Goal: Obtain resource: Obtain resource

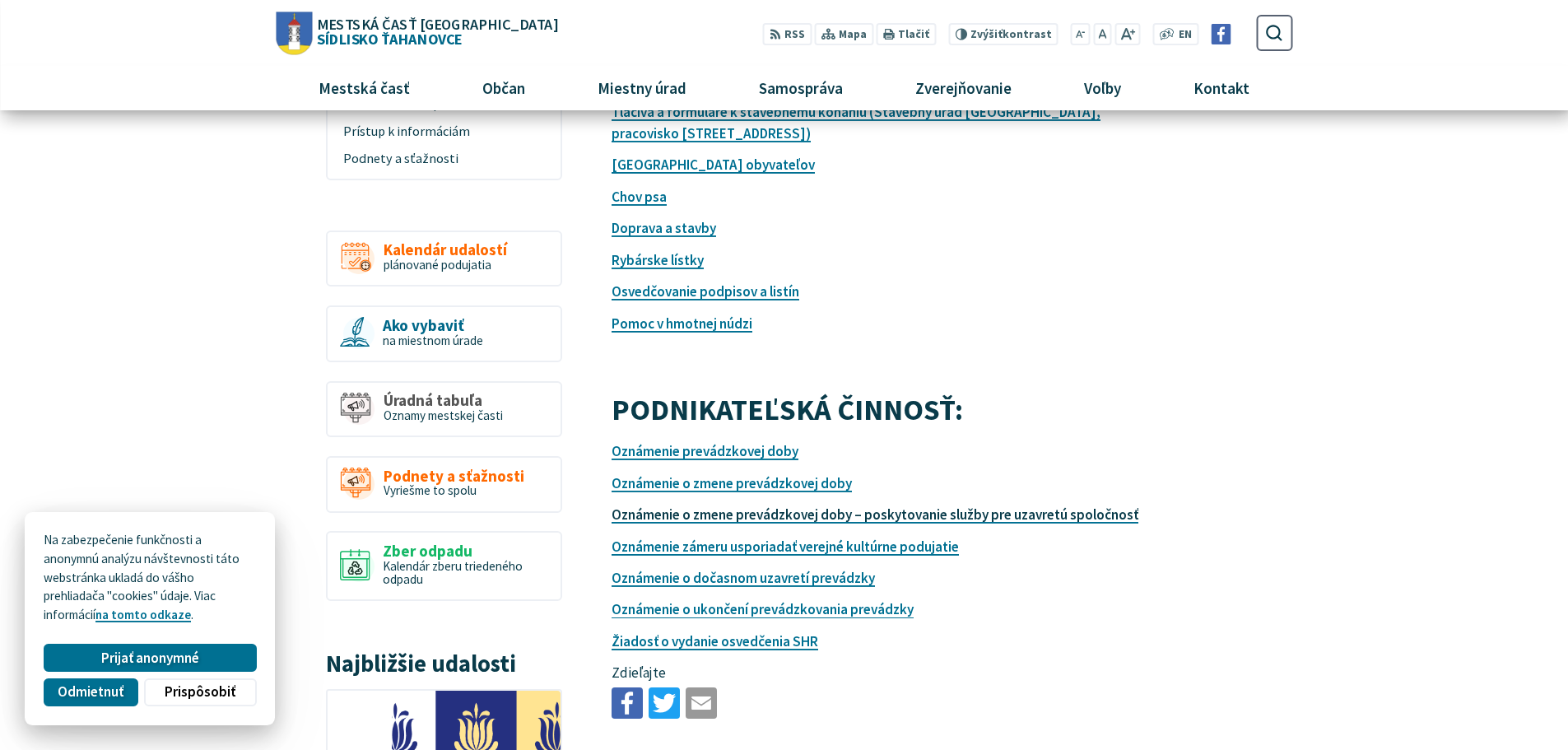
scroll to position [164, 0]
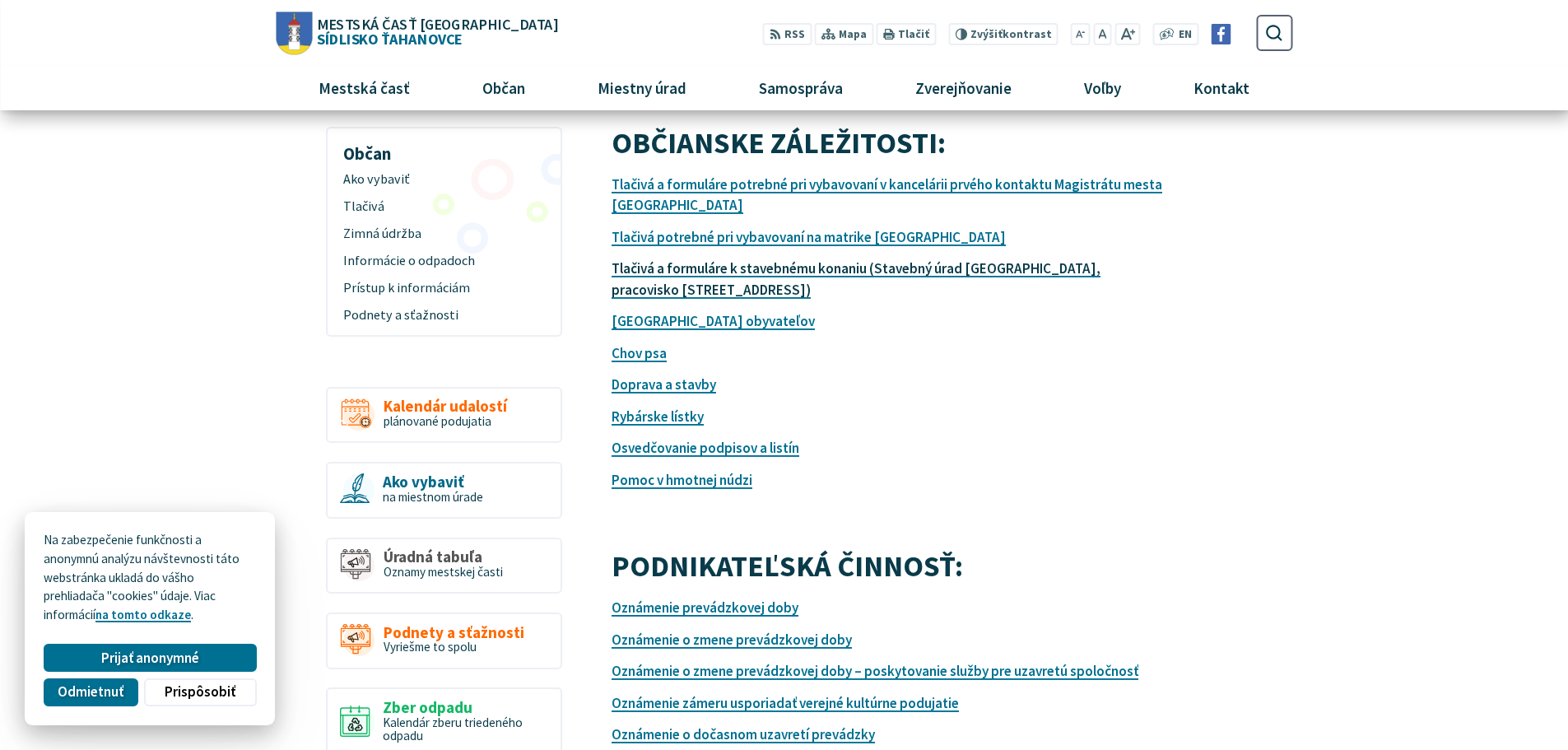
click at [749, 271] on link "Tlačivá a formuláre k stavebnému konaniu (Stavebný úrad [GEOGRAPHIC_DATA], prac…" at bounding box center [856, 279] width 489 height 39
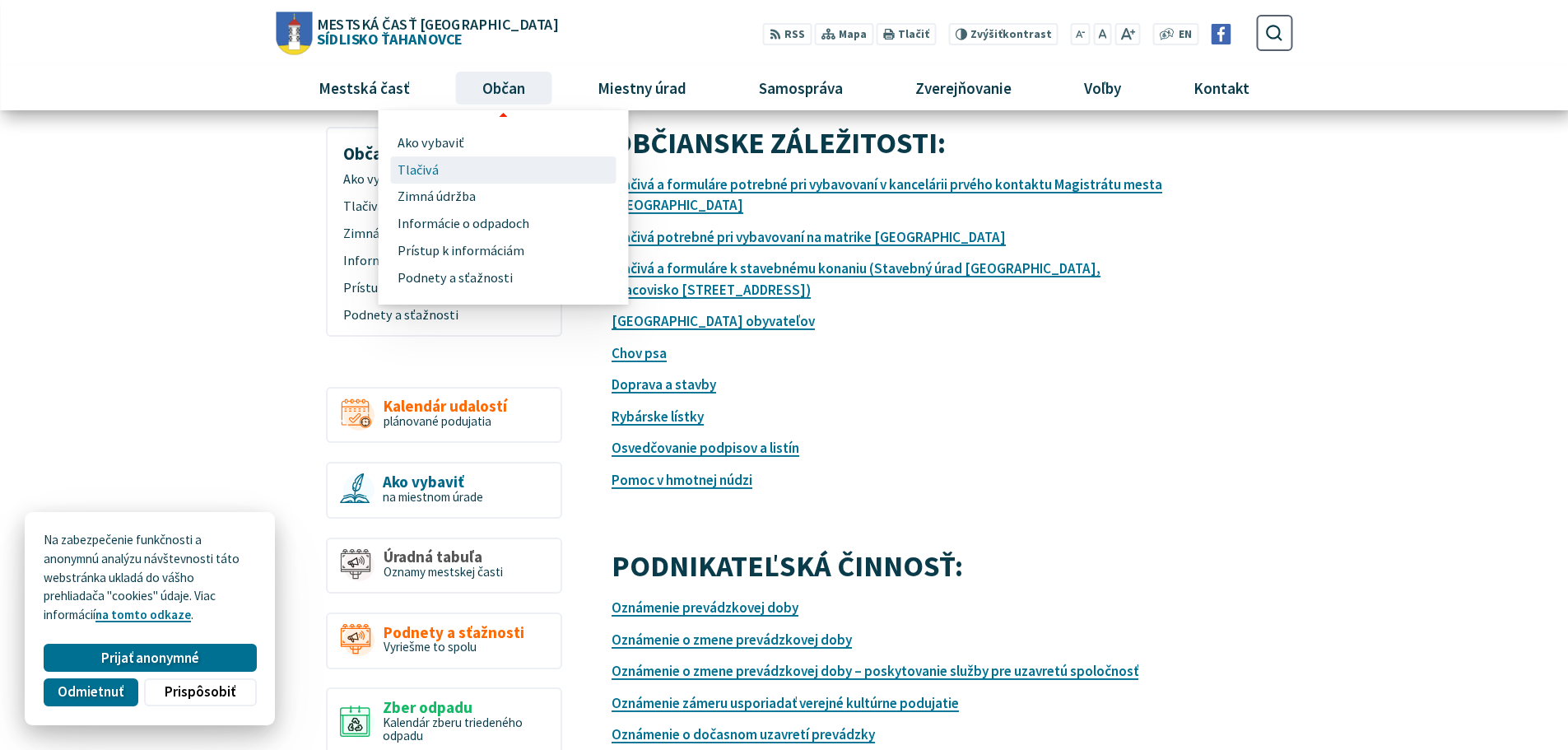
click at [436, 172] on link "Tlačivá" at bounding box center [504, 170] width 212 height 27
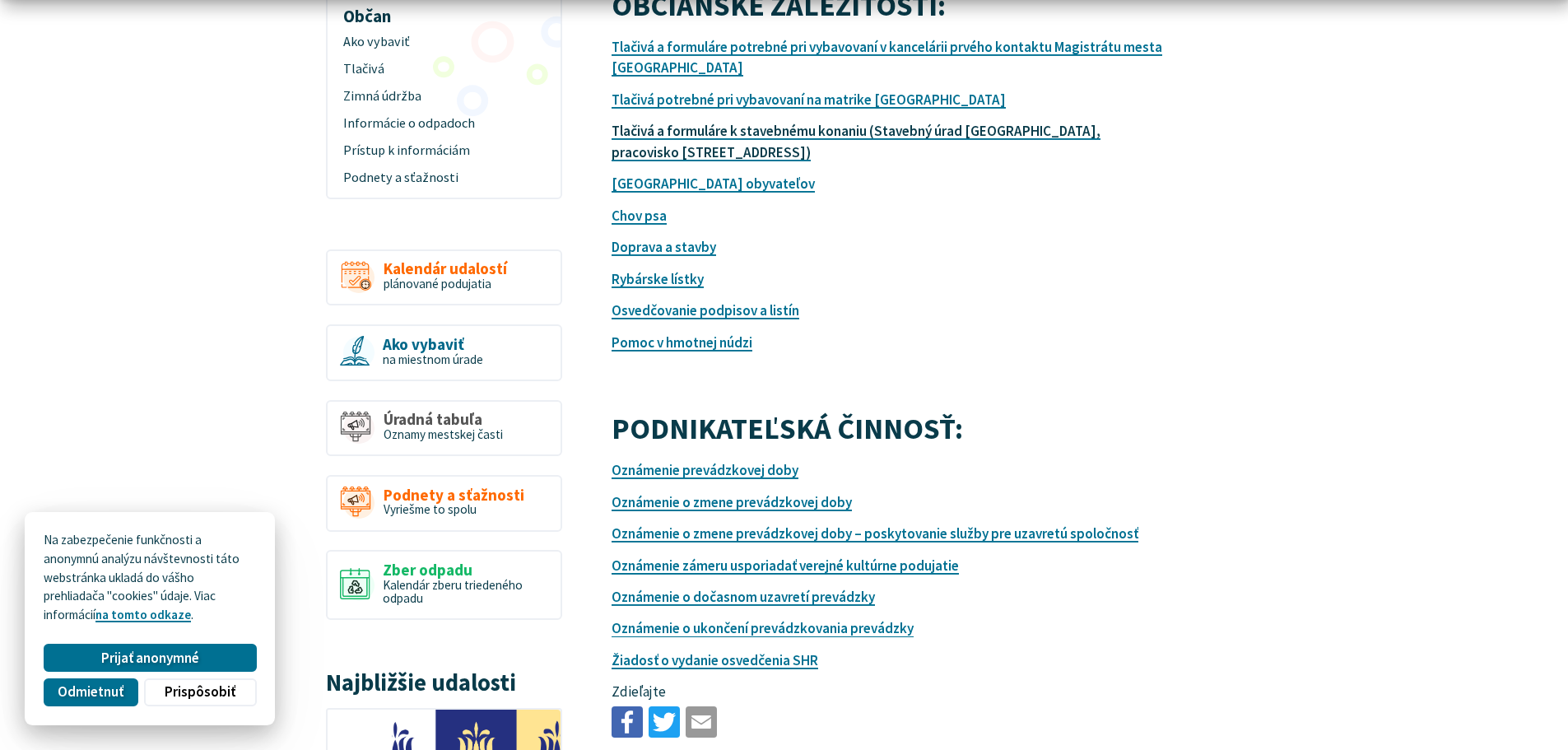
scroll to position [83, 0]
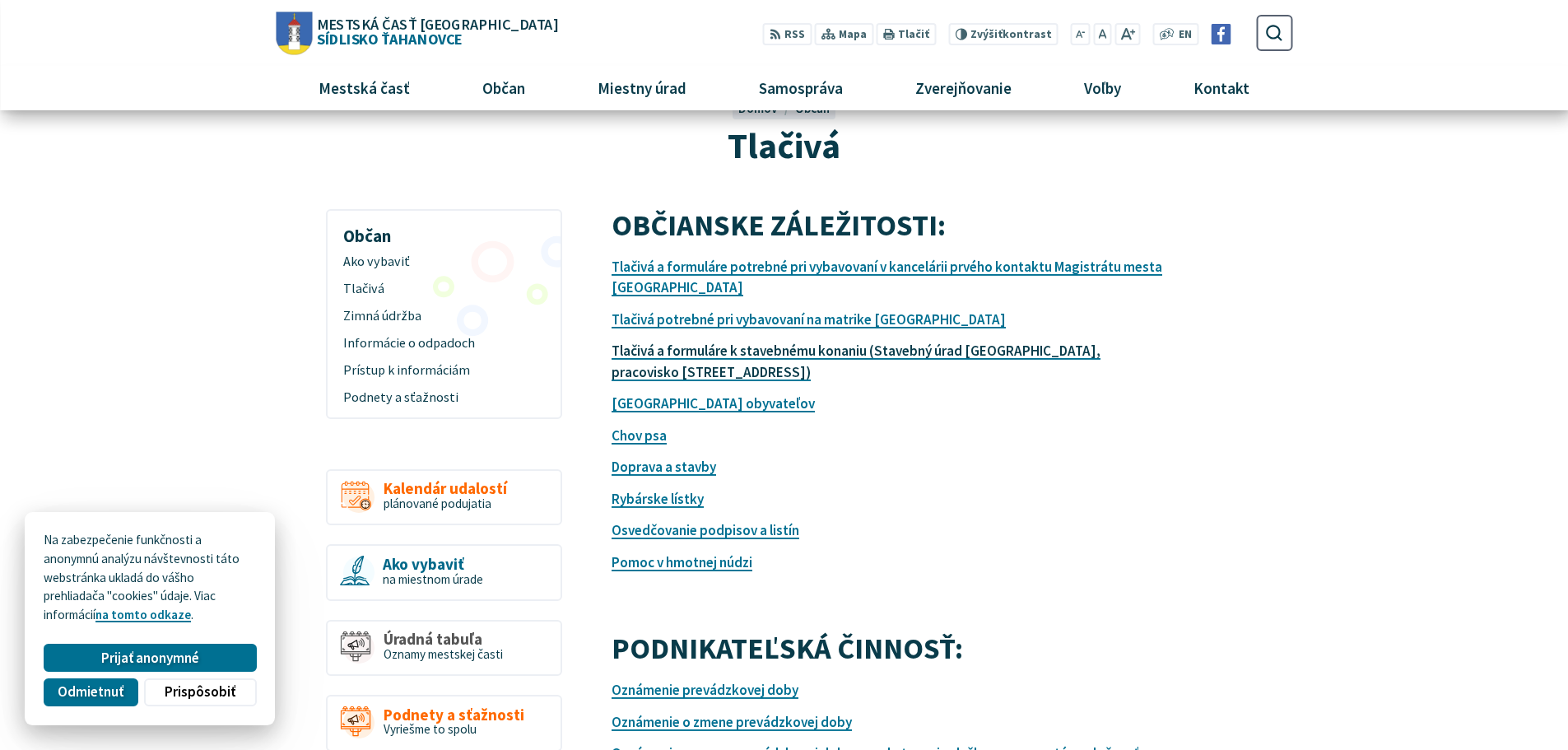
click at [753, 356] on link "Tlačivá a formuláre k stavebnému konaniu (Stavebný úrad [GEOGRAPHIC_DATA], prac…" at bounding box center [856, 361] width 489 height 39
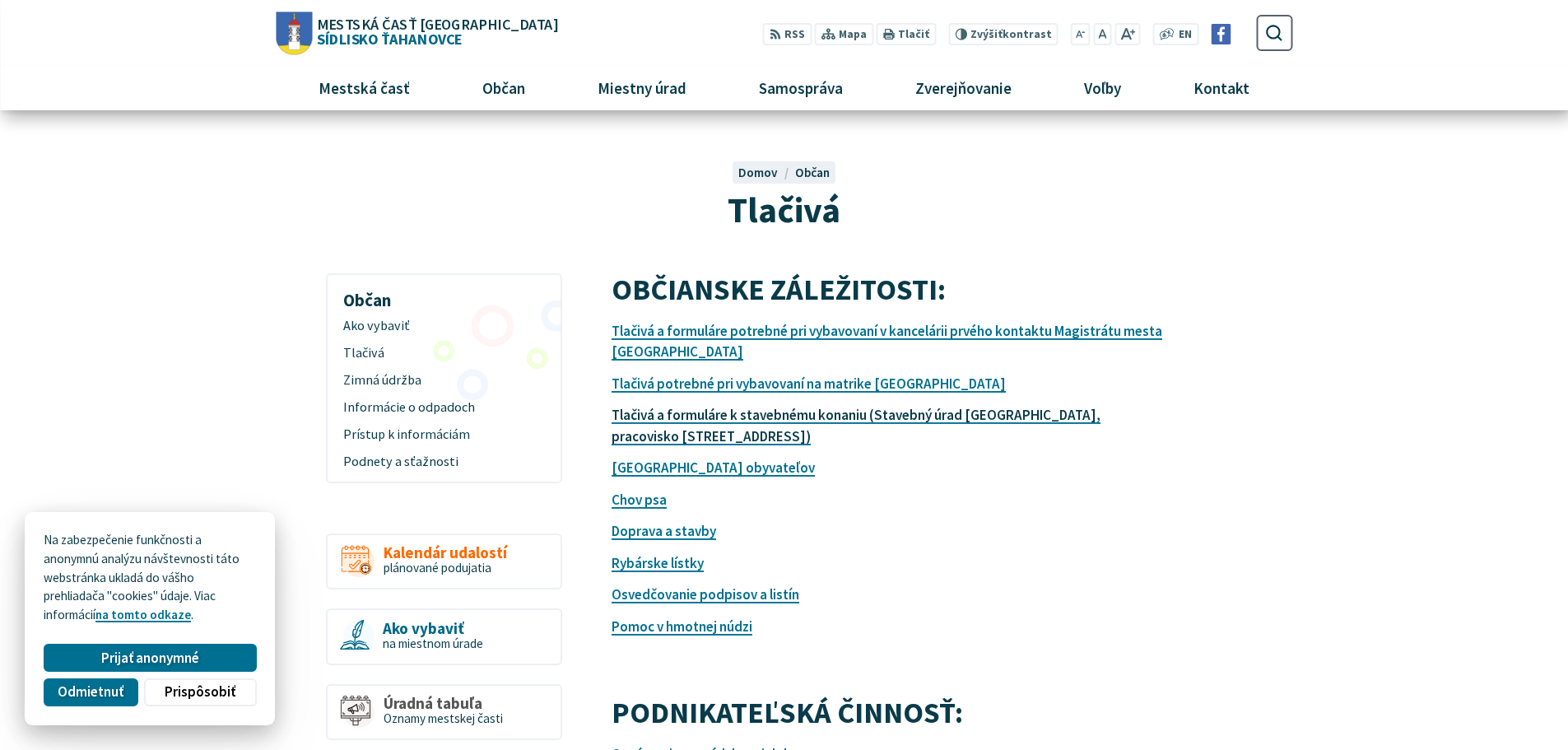
scroll to position [0, 0]
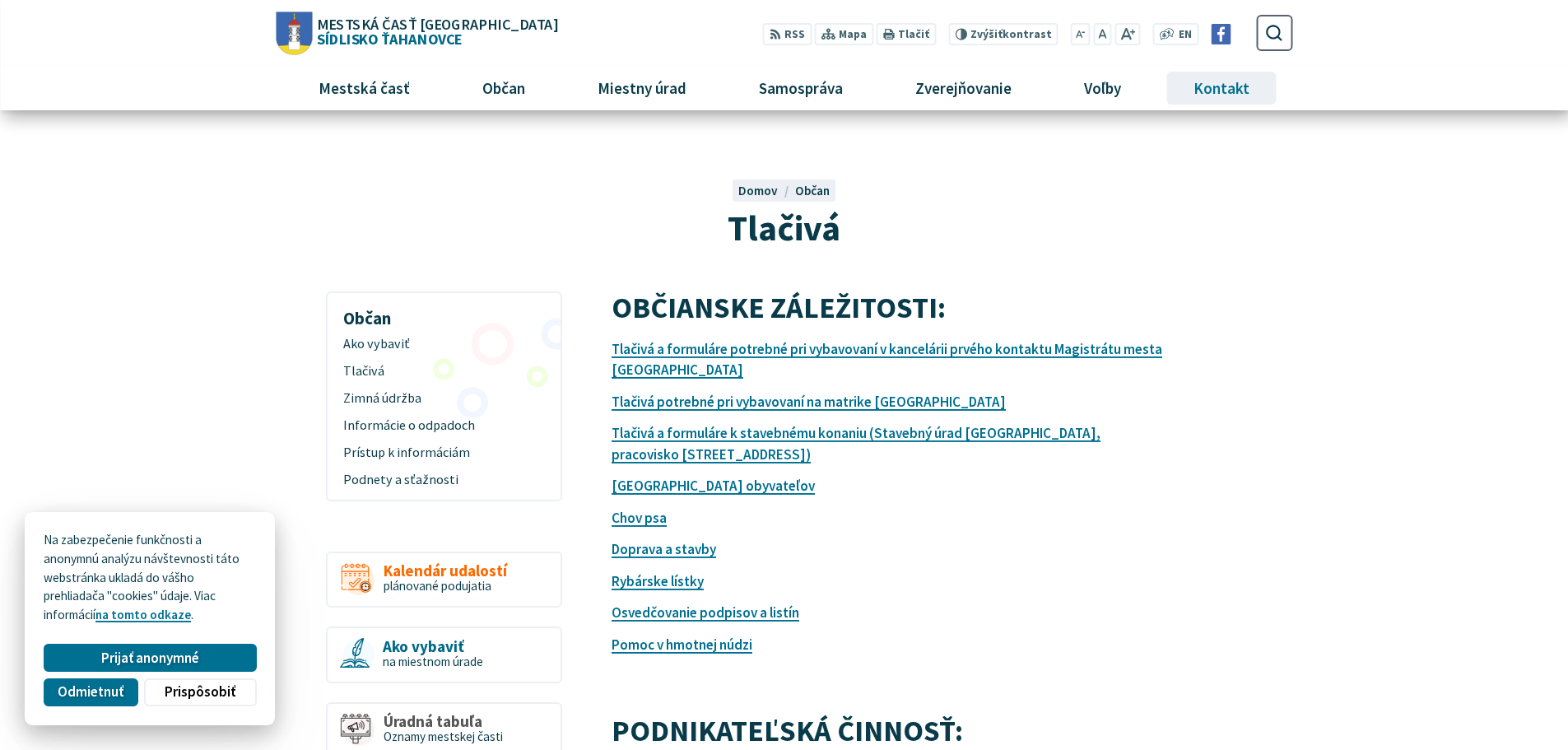
click at [1236, 88] on span "Kontakt" at bounding box center [1221, 87] width 69 height 44
